Goal: Task Accomplishment & Management: Use online tool/utility

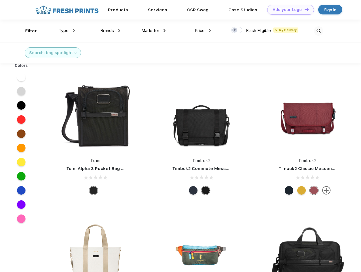
click at [288, 10] on link "Add your Logo Design Tool" at bounding box center [290, 10] width 47 height 10
click at [0, 0] on div "Design Tool" at bounding box center [0, 0] width 0 height 0
click at [304, 9] on link "Add your Logo Design Tool" at bounding box center [290, 10] width 47 height 10
click at [27, 31] on div "Filter" at bounding box center [31, 31] width 12 height 7
click at [67, 31] on span "Type" at bounding box center [64, 30] width 10 height 5
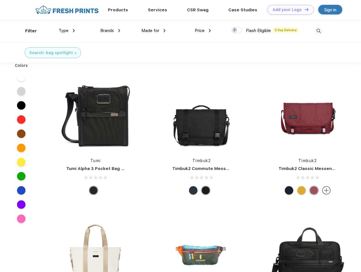
click at [110, 31] on span "Brands" at bounding box center [107, 30] width 14 height 5
click at [154, 31] on span "Made for" at bounding box center [150, 30] width 18 height 5
click at [203, 31] on span "Price" at bounding box center [200, 30] width 10 height 5
click at [237, 30] on div at bounding box center [236, 30] width 11 height 6
click at [235, 30] on input "checkbox" at bounding box center [233, 29] width 4 height 4
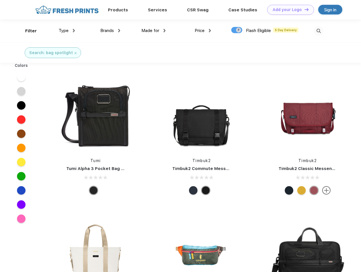
click at [318, 31] on img at bounding box center [318, 30] width 9 height 9
